Goal: Task Accomplishment & Management: Use online tool/utility

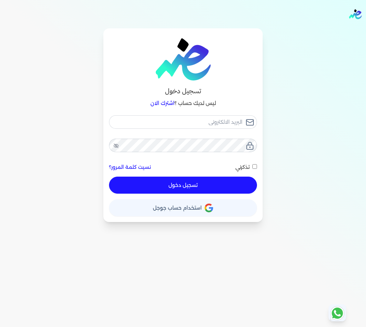
click at [211, 204] on icon "button" at bounding box center [209, 207] width 9 height 9
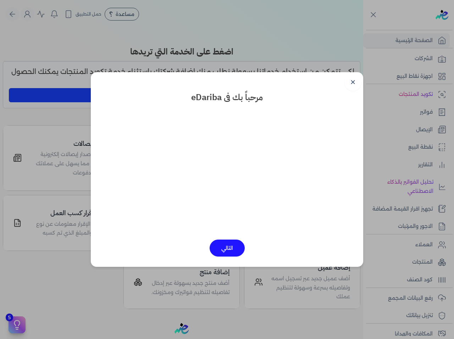
click at [352, 84] on link "✕" at bounding box center [352, 82] width 17 height 17
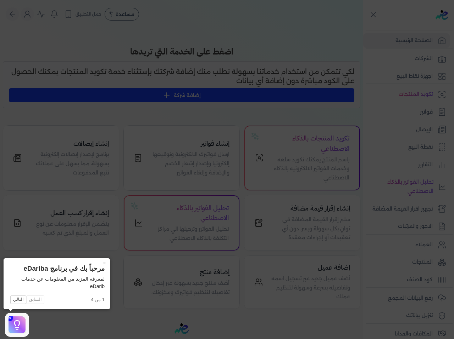
click at [307, 166] on icon at bounding box center [227, 169] width 454 height 339
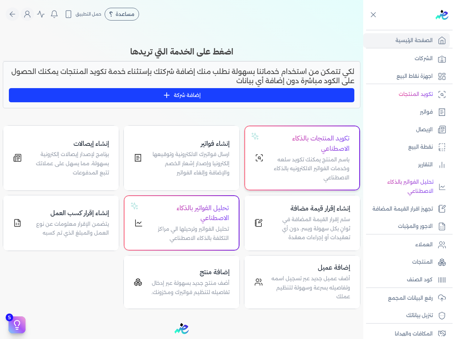
click at [305, 160] on p "باسم المنتج يمكنك تكويد سلعه وخدمات الفواتير الالكترونيه بالذكاء الاصطناعي" at bounding box center [310, 169] width 77 height 27
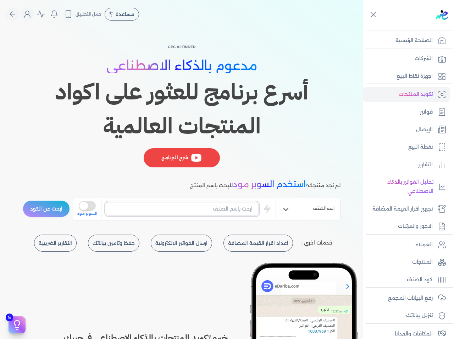
click at [245, 214] on input "text" at bounding box center [182, 208] width 153 height 13
type input "زجاج"
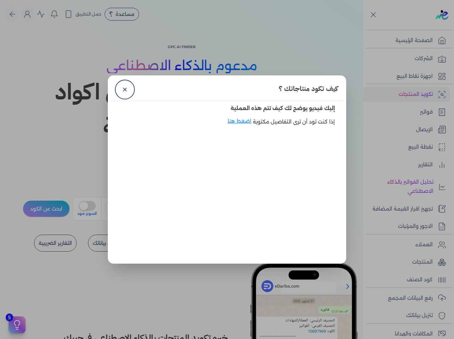
click at [89, 208] on dialog "كيف تكود منتاجاتك ؟ ✕ إليك فيديو يوضح لك كيف تتم هذه العملية إذا كنت تود أن ترى…" at bounding box center [227, 169] width 454 height 339
click at [123, 87] on link "✕" at bounding box center [124, 89] width 17 height 17
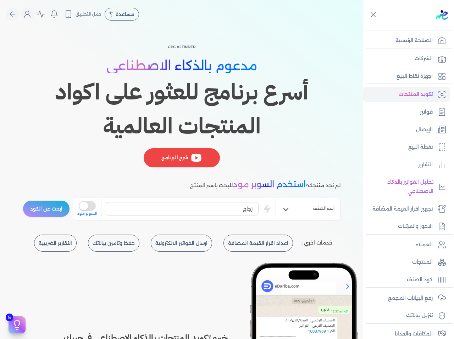
click at [88, 213] on span "السوبر مود" at bounding box center [86, 214] width 19 height 6
click at [91, 210] on button "is super mode" at bounding box center [87, 206] width 17 height 10
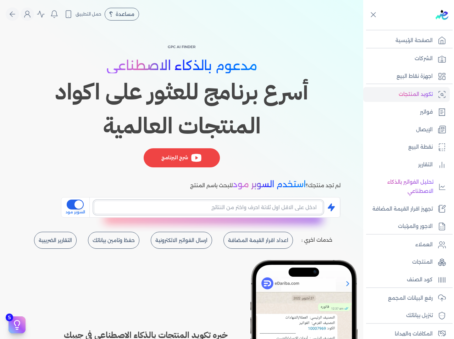
click at [241, 214] on input "text" at bounding box center [208, 207] width 229 height 13
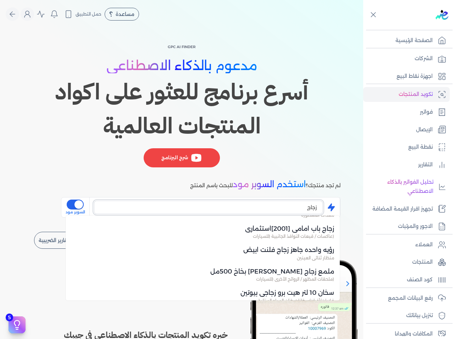
scroll to position [921, 0]
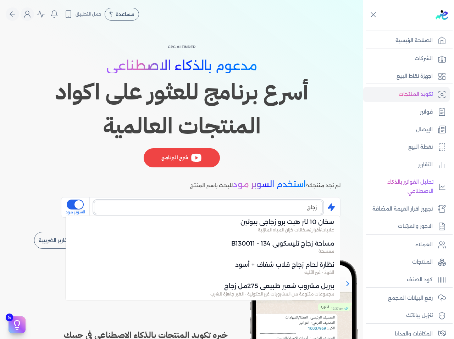
click at [241, 205] on input "زجاج" at bounding box center [208, 207] width 229 height 13
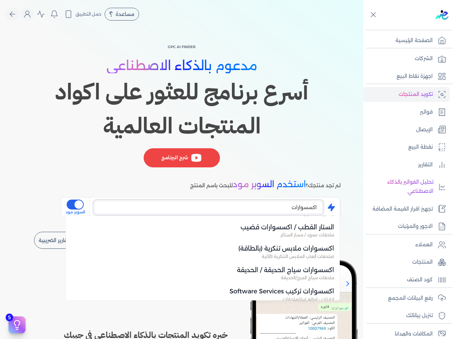
scroll to position [771, 0]
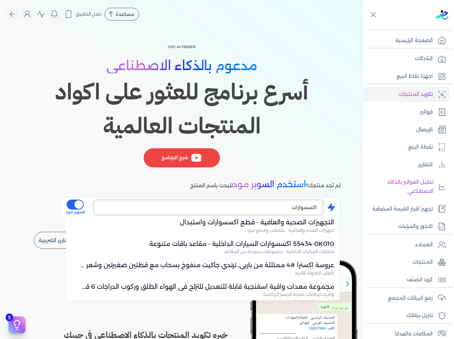
click at [261, 206] on input "اكسسوارات" at bounding box center [208, 207] width 229 height 13
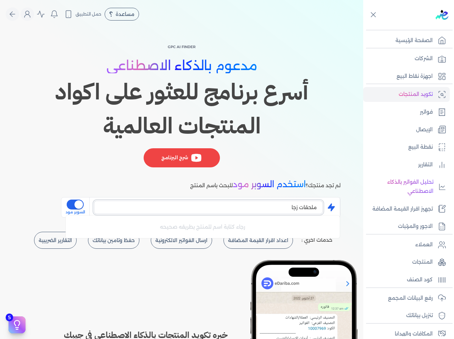
type input "ملحقات زجا"
type input "ر"
type input "سو"
type input "ك"
type input "سوكري"
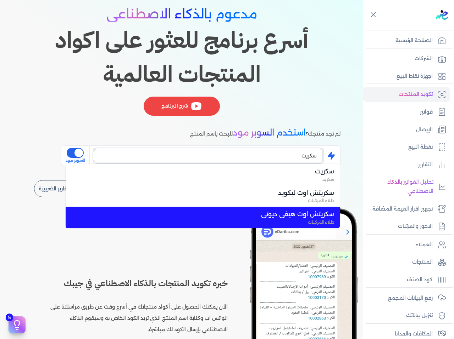
scroll to position [35, 0]
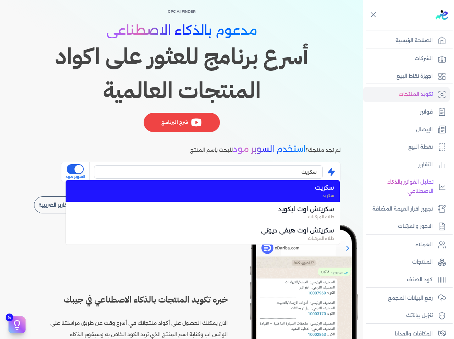
click at [308, 187] on span "سكريت" at bounding box center [207, 187] width 254 height 9
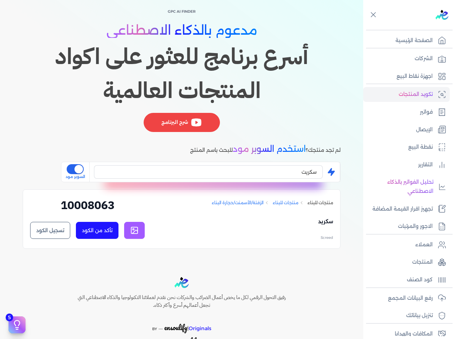
click at [142, 234] on link at bounding box center [134, 230] width 21 height 17
click at [278, 177] on input "سكريت" at bounding box center [208, 171] width 229 height 13
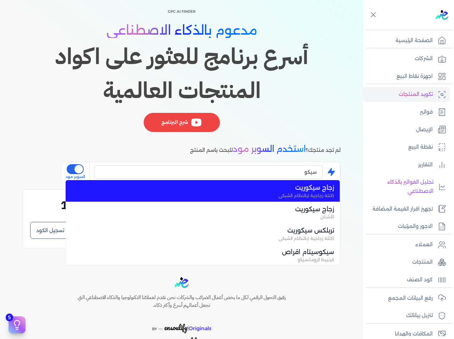
click at [290, 196] on span "(كتلة زجاجية (بالنظام الشبكي" at bounding box center [207, 196] width 254 height 6
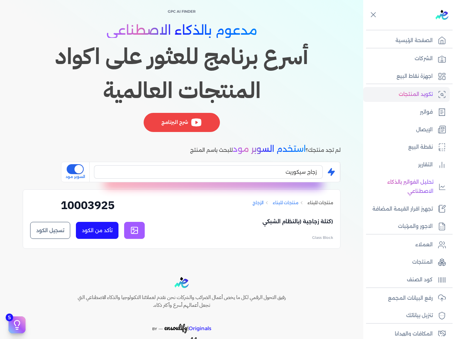
click at [136, 229] on icon at bounding box center [134, 230] width 9 height 9
click at [90, 205] on h2 "10003925" at bounding box center [87, 208] width 114 height 22
copy div "10003925 تأكد من الكود تسجيل الكود ✕"
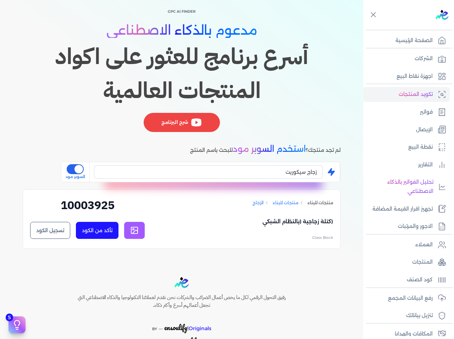
click at [90, 232] on button "تأكد من الكود" at bounding box center [97, 230] width 43 height 17
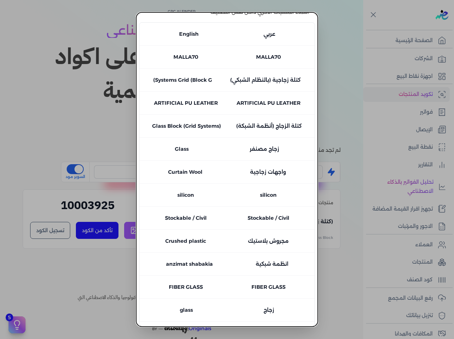
scroll to position [0, 0]
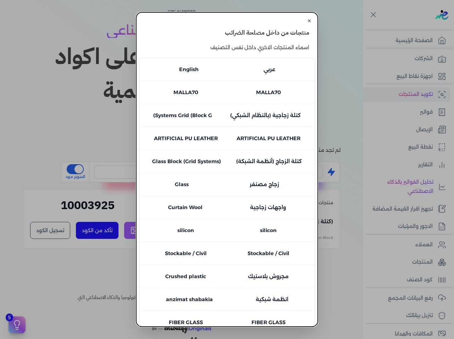
click at [308, 23] on button "✕" at bounding box center [308, 20] width 11 height 11
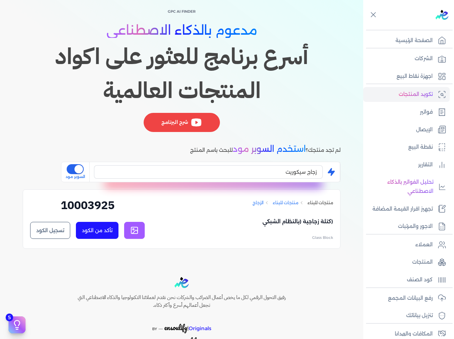
click at [260, 203] on link "الزجاج" at bounding box center [257, 203] width 11 height 6
click at [260, 174] on input "زجاج سيكوريت" at bounding box center [208, 171] width 229 height 13
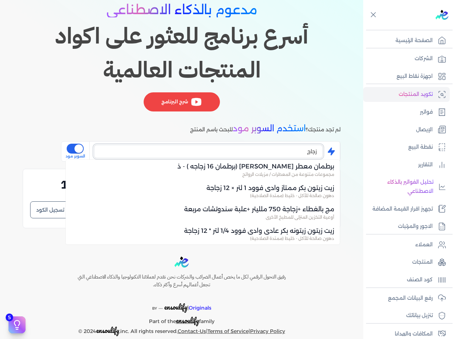
scroll to position [67, 0]
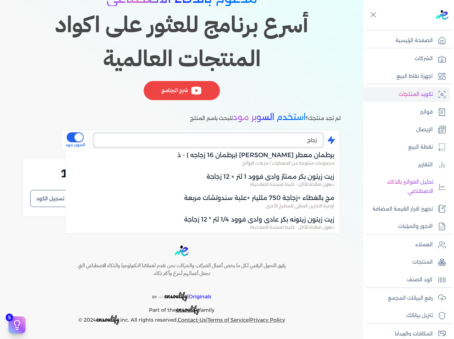
click at [257, 136] on input "زجاج" at bounding box center [208, 140] width 229 height 13
click at [260, 141] on input "زجاج" at bounding box center [208, 140] width 229 height 13
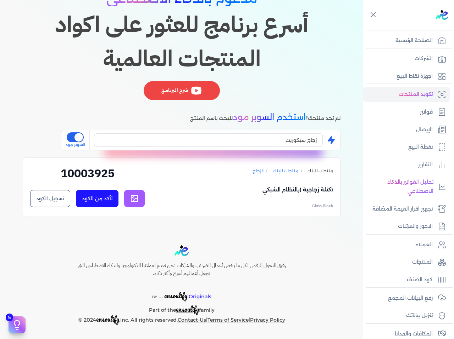
click at [246, 151] on div "2" at bounding box center [212, 147] width 241 height 7
click at [248, 143] on input "زجاج سيكوريت" at bounding box center [208, 140] width 229 height 13
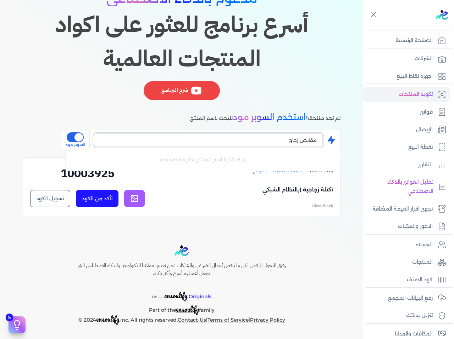
click at [257, 141] on input "مقابض زجاج" at bounding box center [208, 140] width 229 height 13
drag, startPoint x: 257, startPoint y: 141, endPoint x: 292, endPoint y: 140, distance: 35.1
click at [292, 140] on input "مقابض زجاج" at bounding box center [208, 140] width 229 height 13
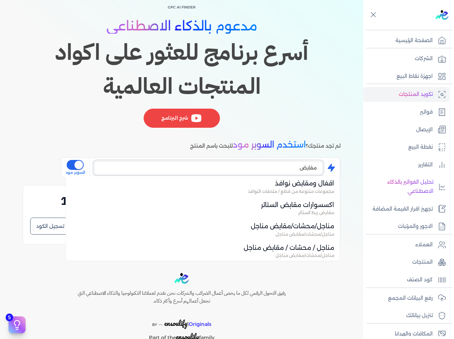
scroll to position [0, 0]
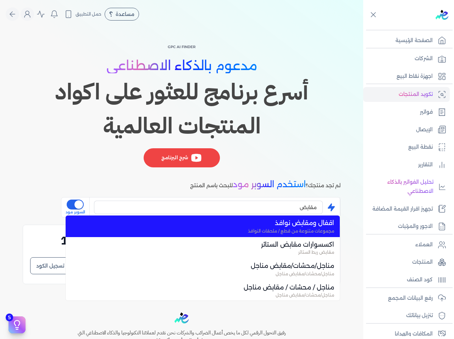
click at [273, 222] on span "اقفال ومقابض نوافذ" at bounding box center [207, 223] width 254 height 9
type input "اقفال ومقابض نوافذ"
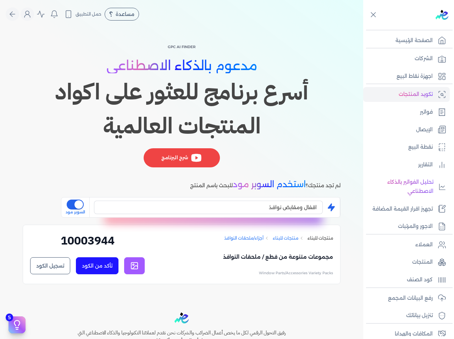
click at [142, 266] on link at bounding box center [134, 266] width 21 height 17
click at [107, 260] on button "تأكد من الكود" at bounding box center [97, 266] width 43 height 17
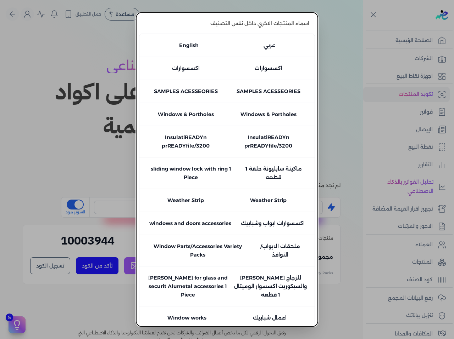
scroll to position [35, 0]
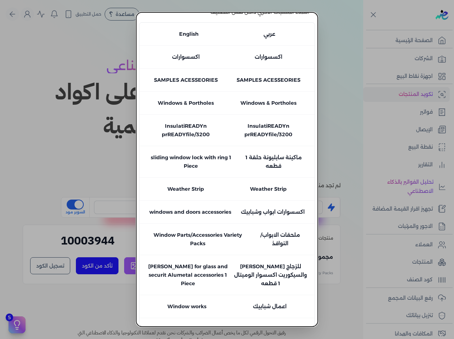
click at [349, 238] on button "close" at bounding box center [227, 169] width 454 height 339
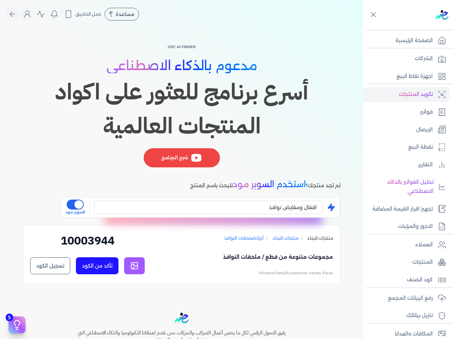
click at [102, 243] on h2 "10003944" at bounding box center [87, 243] width 114 height 22
copy div "10003944 تأكد من الكود تسجيل الكود ✕"
